Goal: Task Accomplishment & Management: Manage account settings

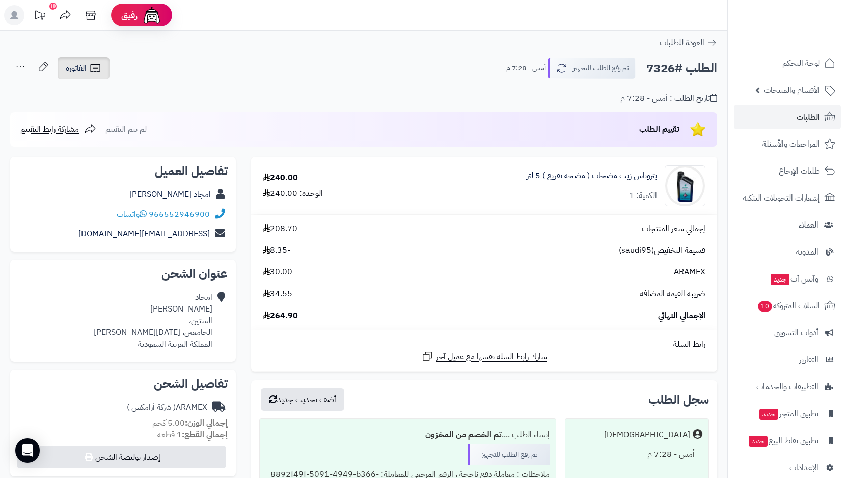
click at [95, 61] on link "الفاتورة" at bounding box center [84, 68] width 52 height 22
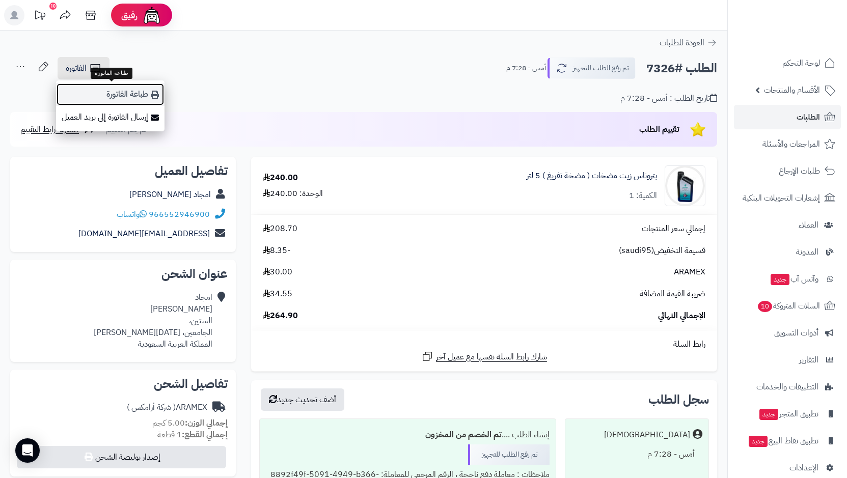
click at [140, 95] on link "طباعة الفاتورة" at bounding box center [110, 94] width 108 height 23
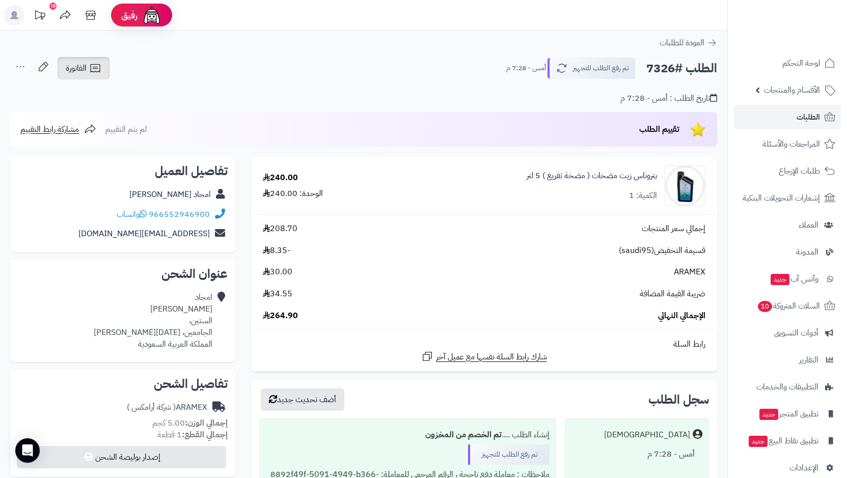
click at [73, 69] on span "الفاتورة" at bounding box center [76, 68] width 21 height 12
click at [16, 67] on icon at bounding box center [20, 67] width 20 height 20
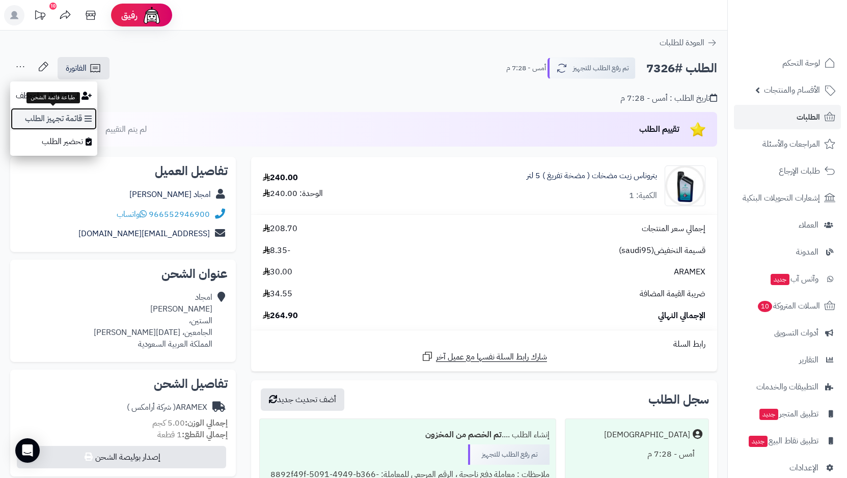
click at [75, 117] on link "قائمة تجهيز الطلب" at bounding box center [53, 118] width 87 height 23
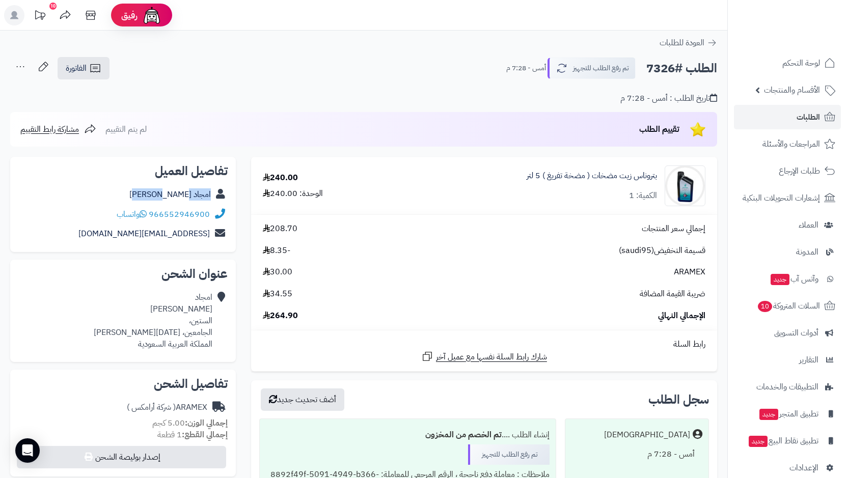
drag, startPoint x: 145, startPoint y: 193, endPoint x: 219, endPoint y: 197, distance: 73.4
click at [219, 197] on div "امجاد [PERSON_NAME]" at bounding box center [122, 195] width 209 height 20
copy div "امجاد [PERSON_NAME]"
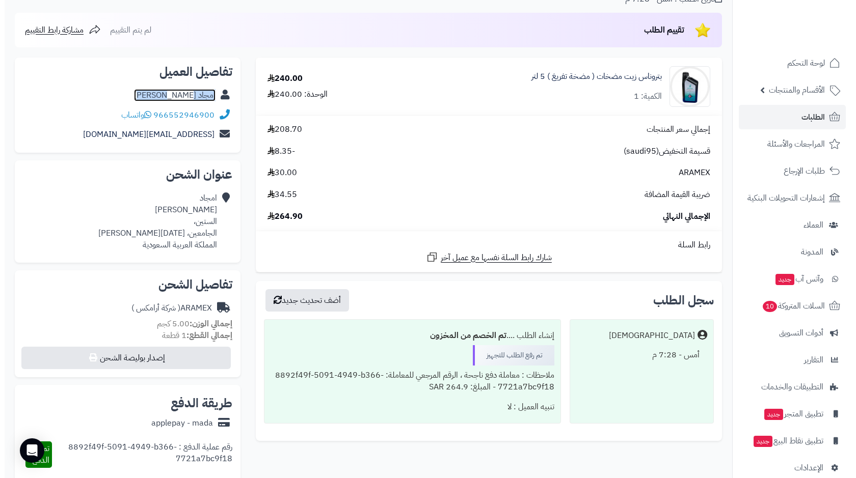
scroll to position [306, 0]
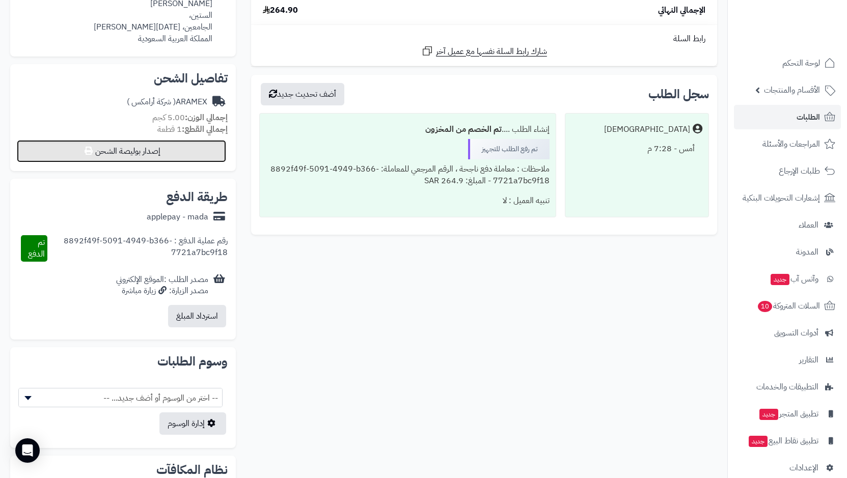
click at [129, 149] on button "إصدار بوليصة الشحن" at bounding box center [121, 151] width 209 height 22
select select "******"
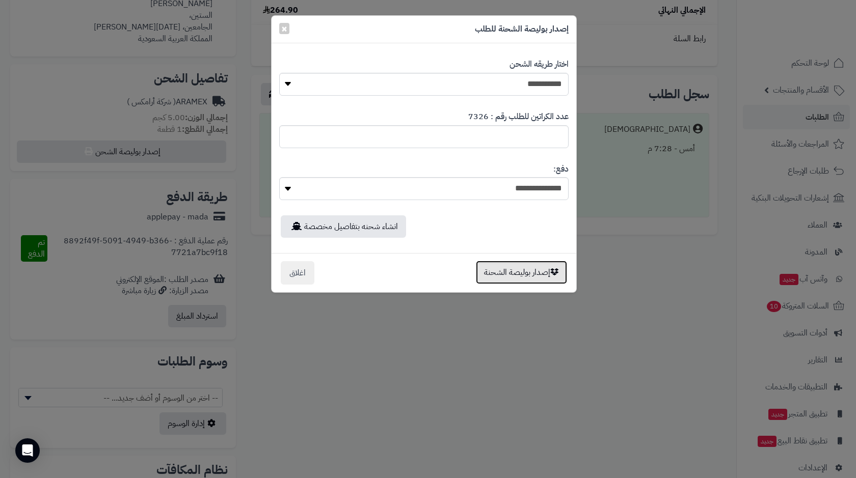
click at [506, 273] on button "إصدار بوليصة الشحنة" at bounding box center [521, 272] width 91 height 23
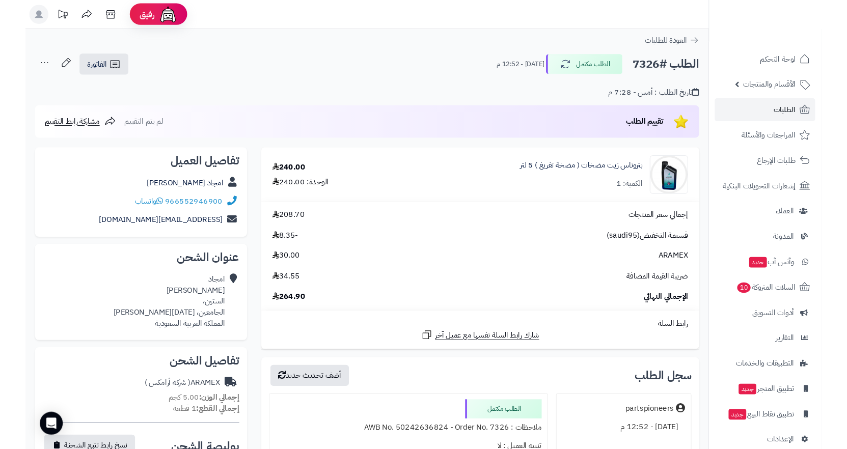
scroll to position [306, 0]
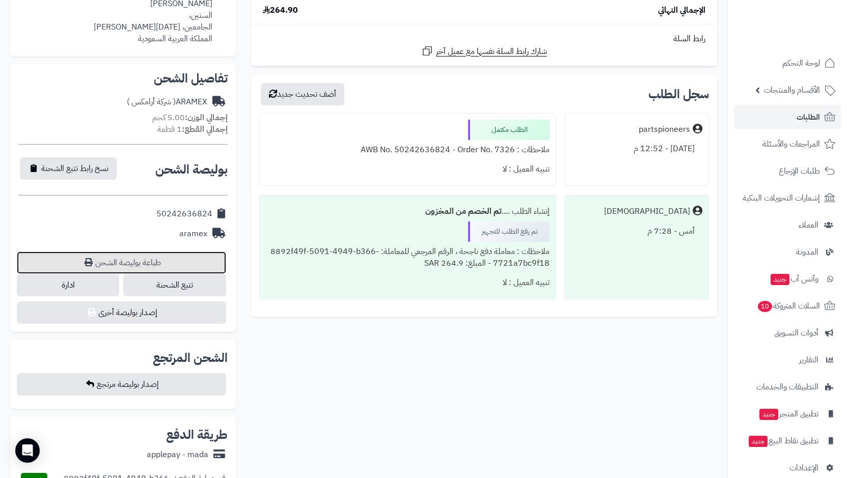
click at [107, 262] on link "طباعة بوليصة الشحن" at bounding box center [121, 263] width 209 height 22
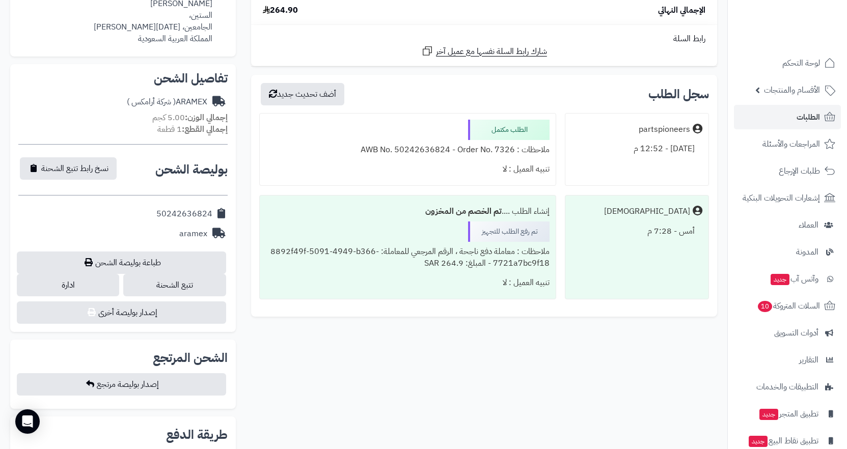
click at [552, 362] on div "**********" at bounding box center [364, 314] width 722 height 927
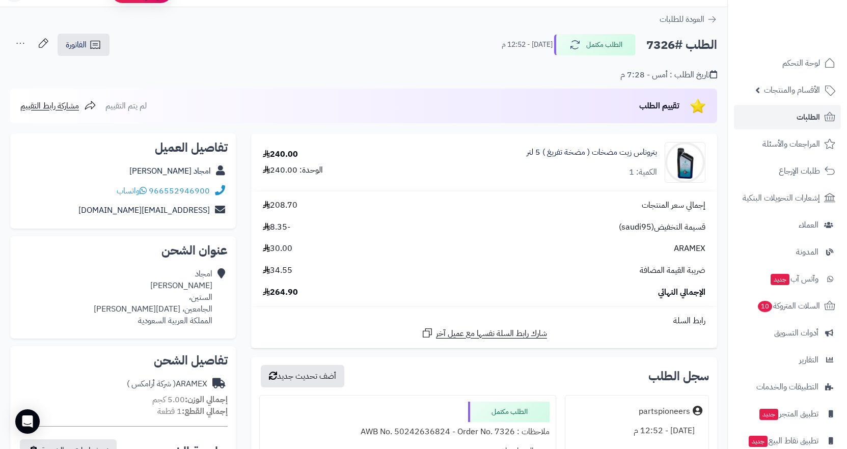
scroll to position [0, 0]
